Goal: Task Accomplishment & Management: Manage account settings

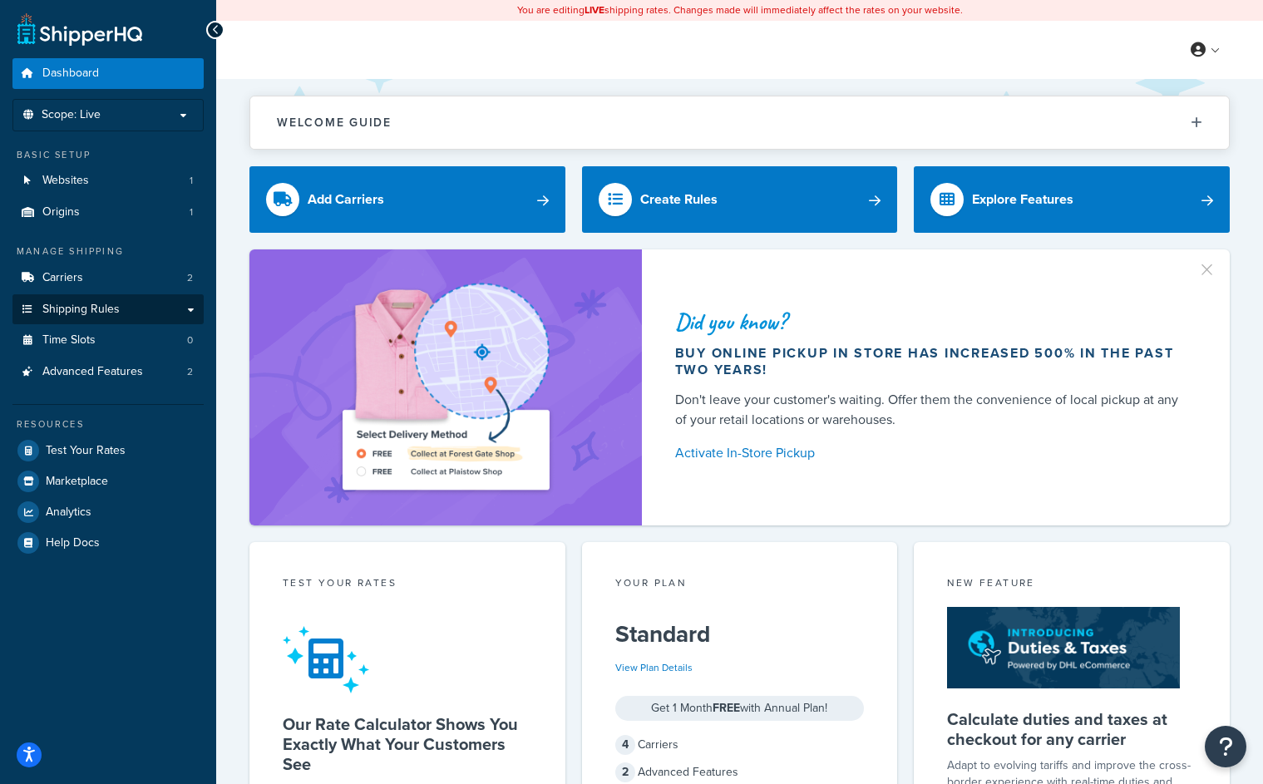
click at [188, 304] on link "Shipping Rules" at bounding box center [107, 309] width 191 height 31
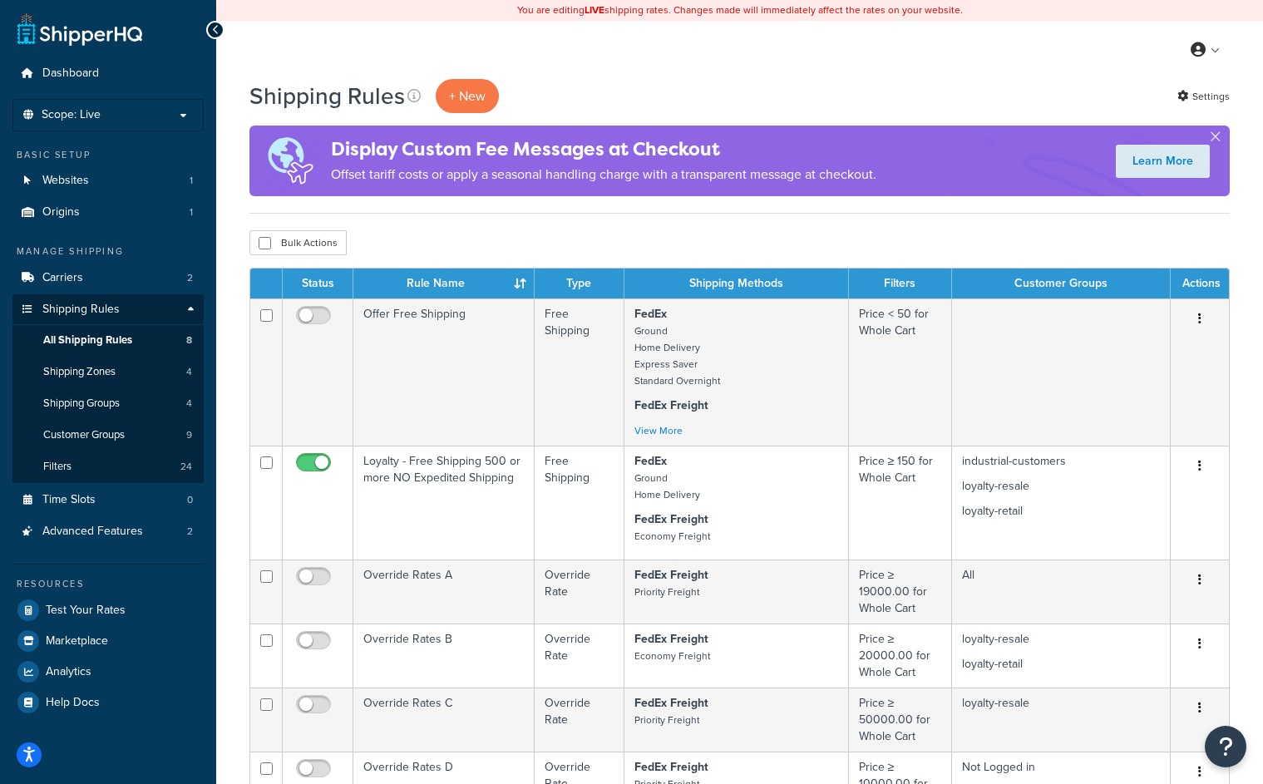
click at [139, 336] on link "All Shipping Rules 8" at bounding box center [107, 340] width 191 height 31
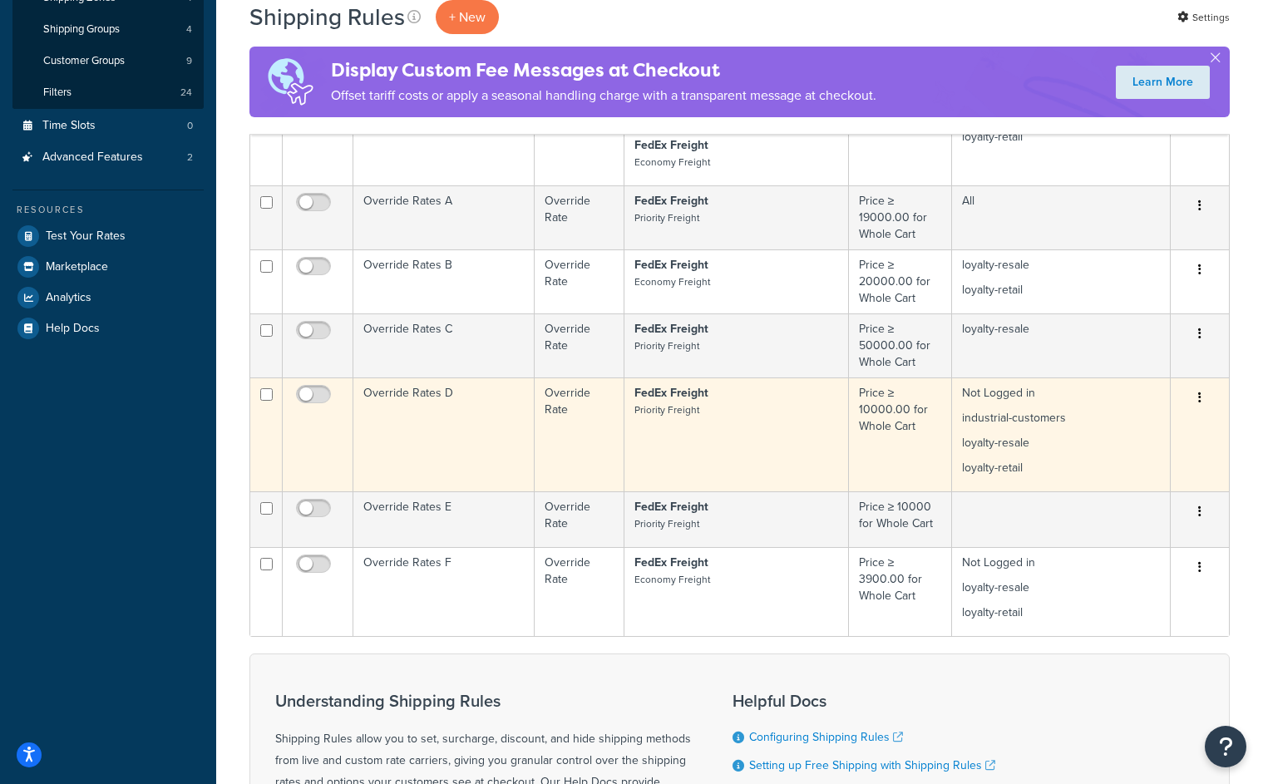
scroll to position [407, 0]
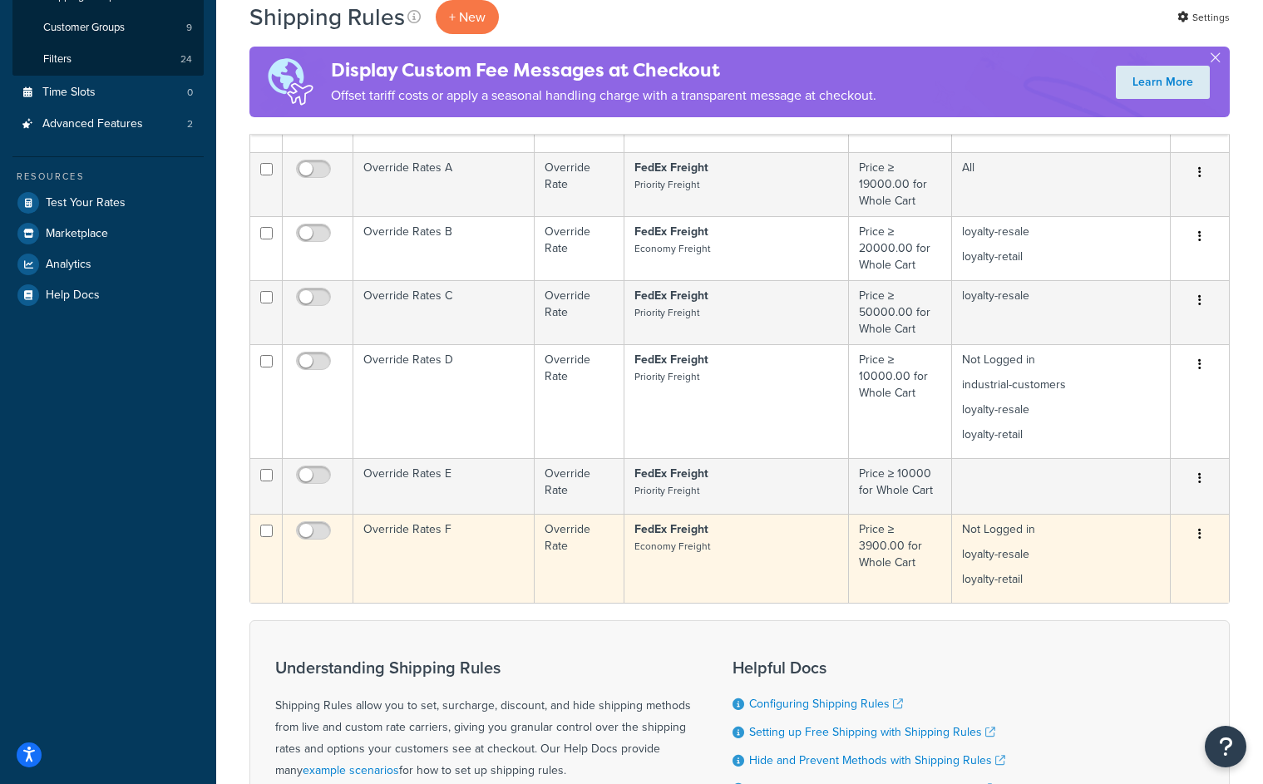
click at [389, 531] on td "Override Rates F" at bounding box center [443, 558] width 181 height 89
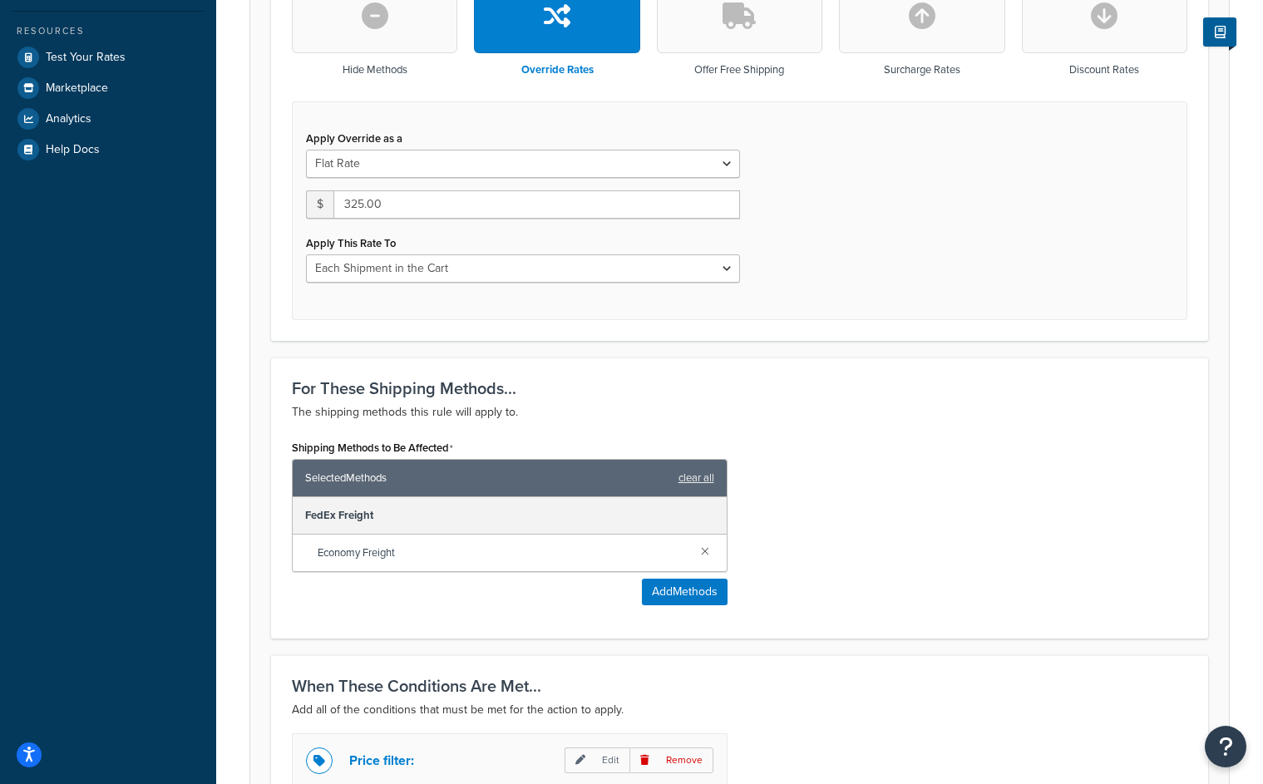
scroll to position [536, 0]
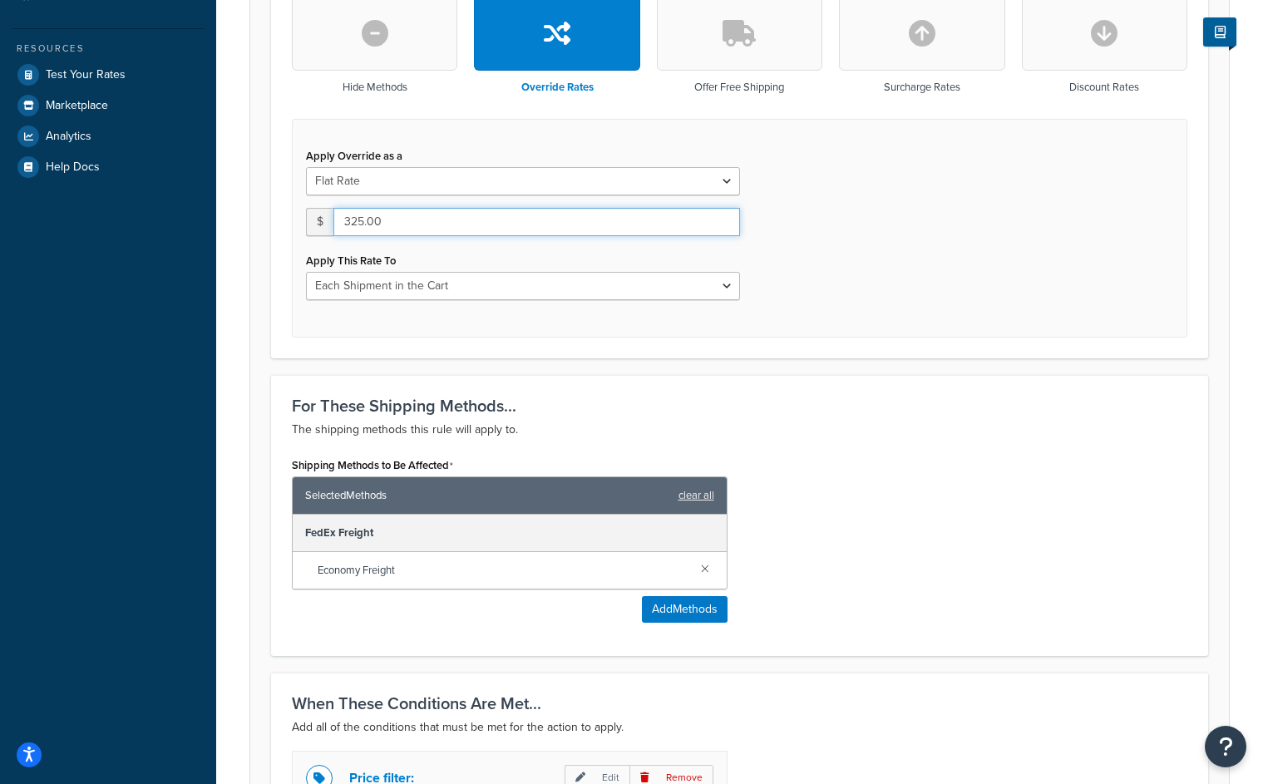
click at [362, 223] on input "325.00" at bounding box center [536, 222] width 407 height 28
type input "330.00"
click at [976, 284] on div "Apply Override as a Flat Rate Percentage Flat Rate & Percentage $ 330.00 Apply …" at bounding box center [740, 228] width 896 height 219
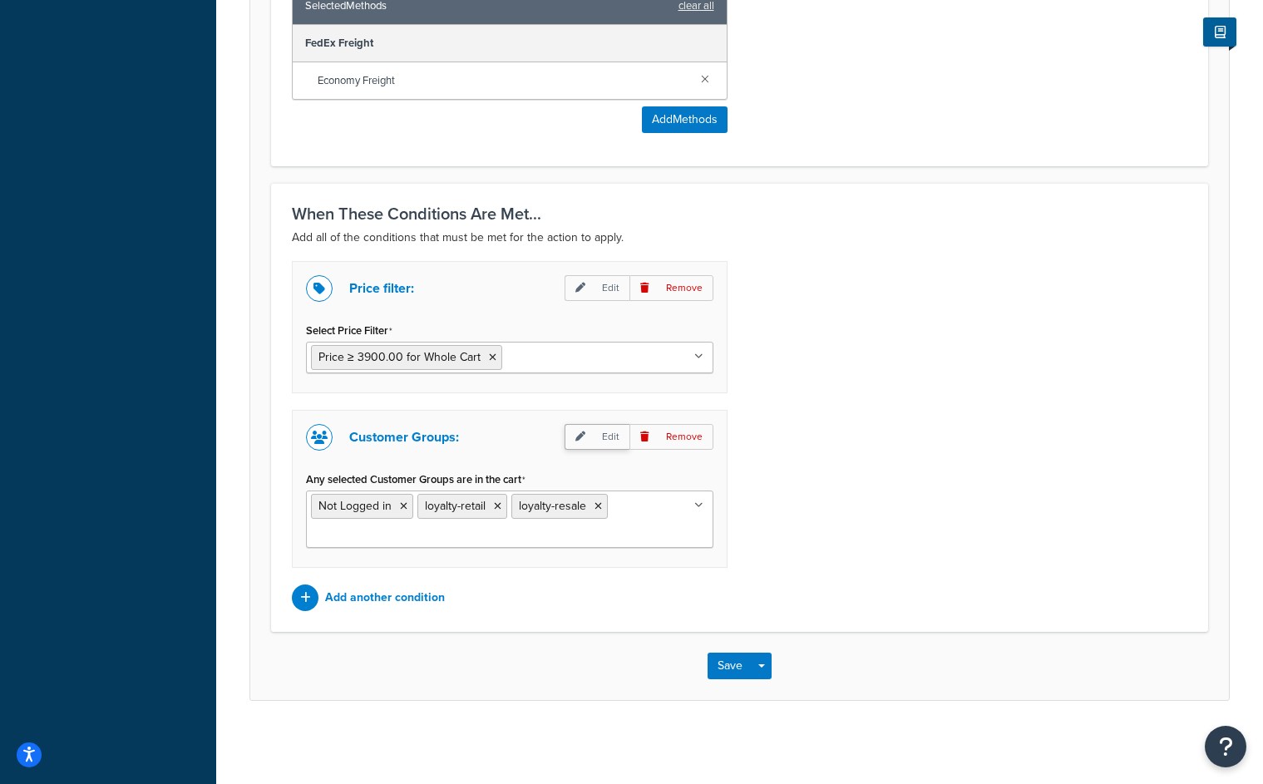
scroll to position [1026, 0]
click at [443, 363] on span "Price ≥ 3900.00 for Whole Cart" at bounding box center [399, 356] width 162 height 17
click at [728, 670] on button "Save" at bounding box center [730, 666] width 45 height 27
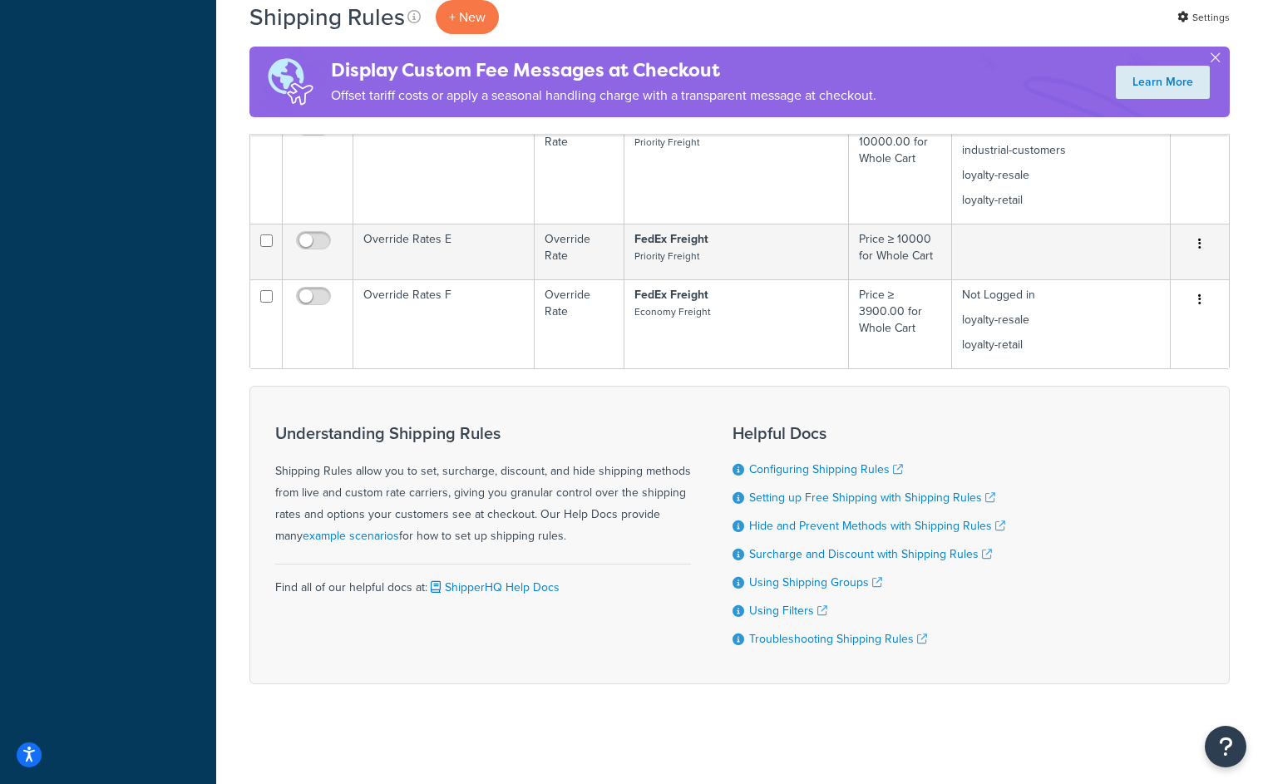
scroll to position [734, 0]
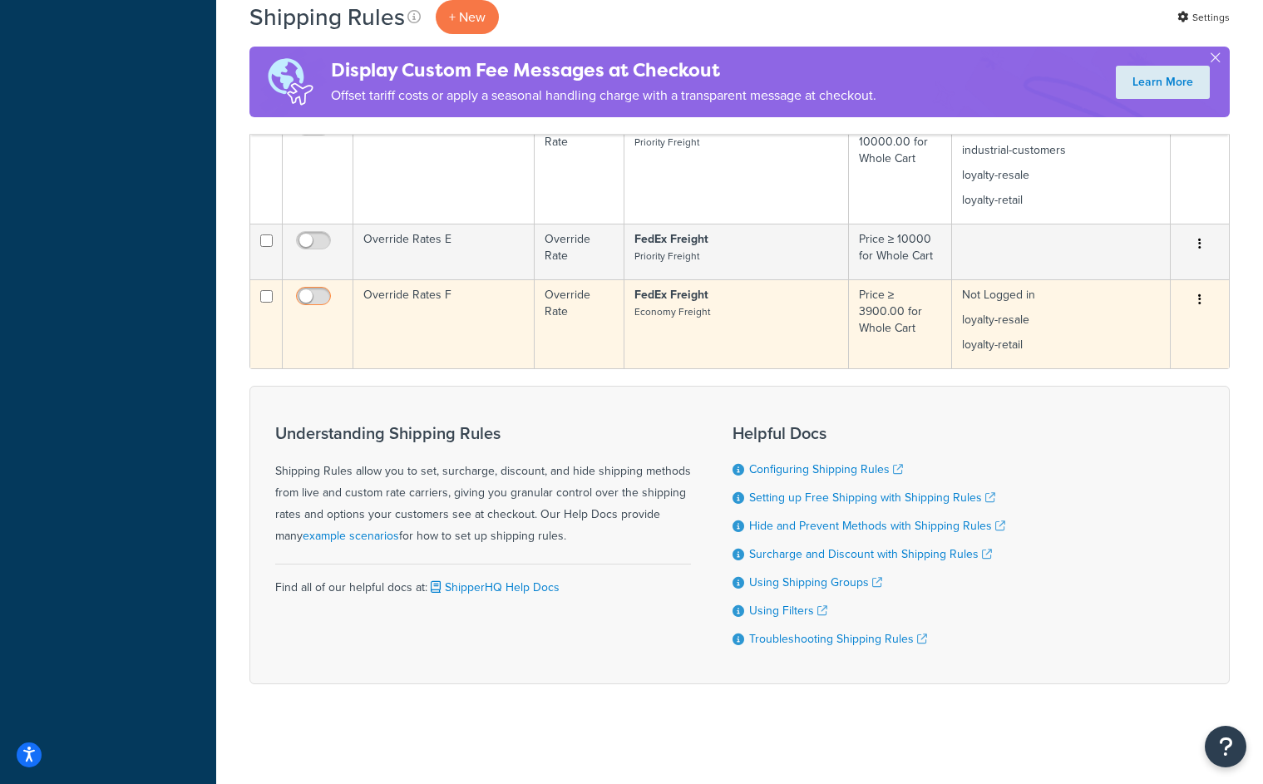
click at [326, 292] on input "checkbox" at bounding box center [316, 300] width 46 height 21
checkbox input "true"
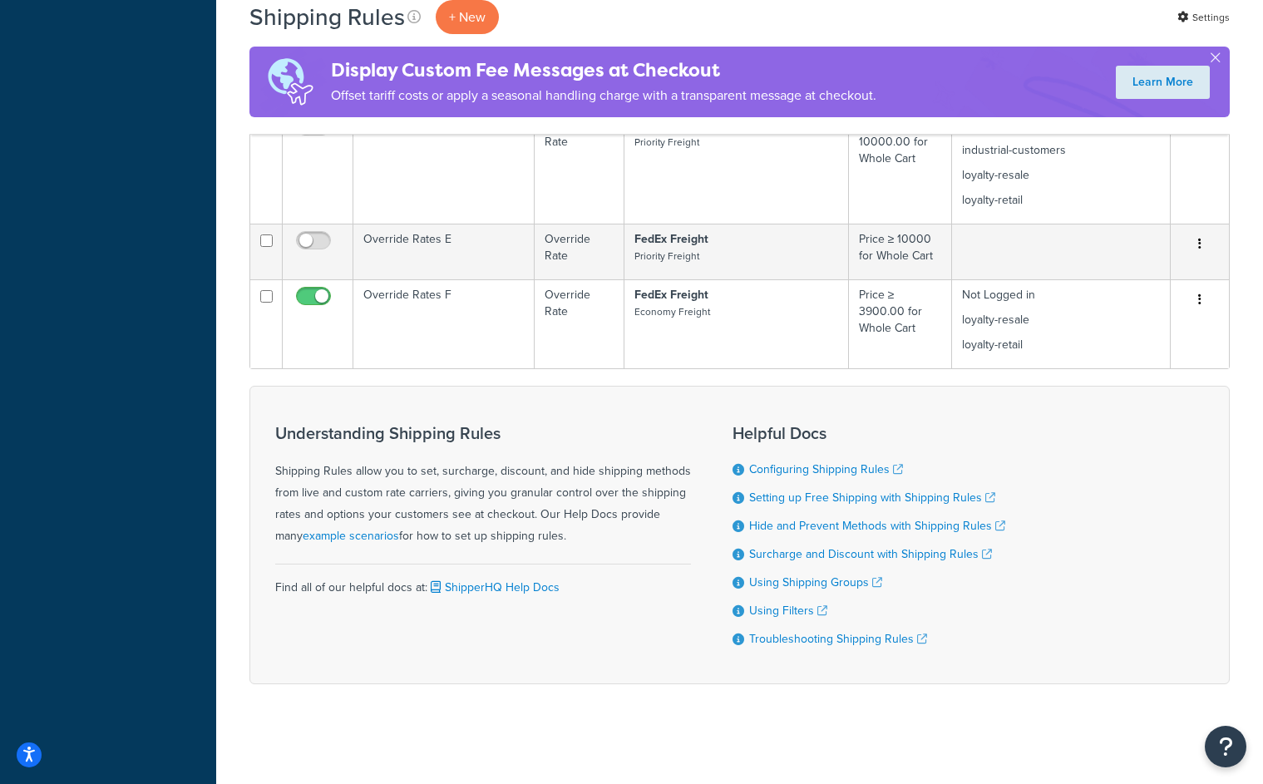
click at [811, 743] on div "You are editing LIVE shipping rates. Changes made will immediately affect the r…" at bounding box center [739, 28] width 1047 height 1511
